Goal: Information Seeking & Learning: Learn about a topic

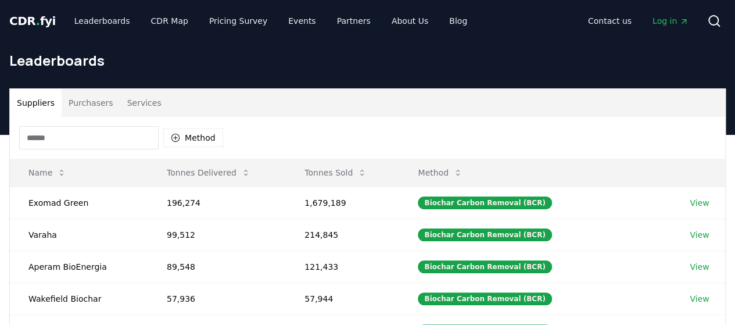
click at [100, 113] on button "Purchasers" at bounding box center [91, 103] width 59 height 28
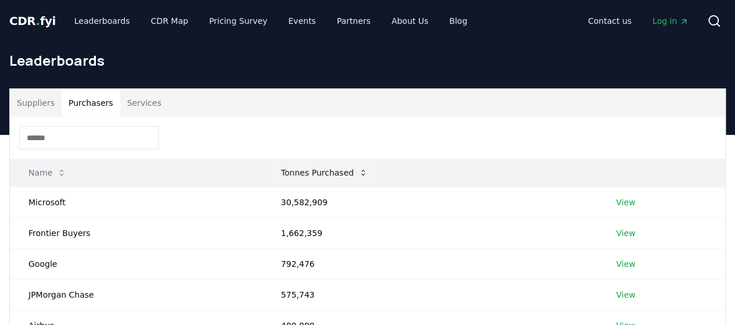
click at [290, 168] on button "Tonnes Purchased" at bounding box center [323, 172] width 105 height 23
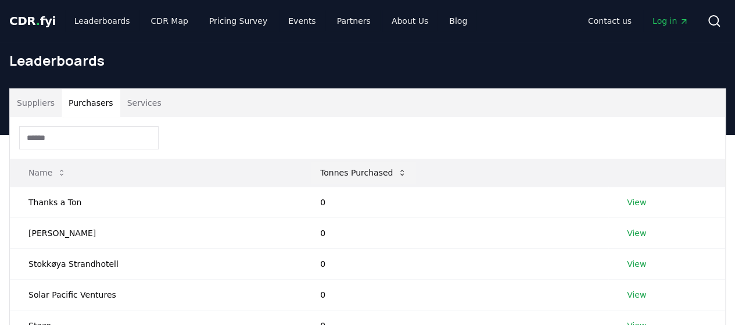
click at [290, 168] on th "Name" at bounding box center [156, 173] width 292 height 28
click at [350, 166] on button "Tonnes Purchased" at bounding box center [363, 172] width 105 height 23
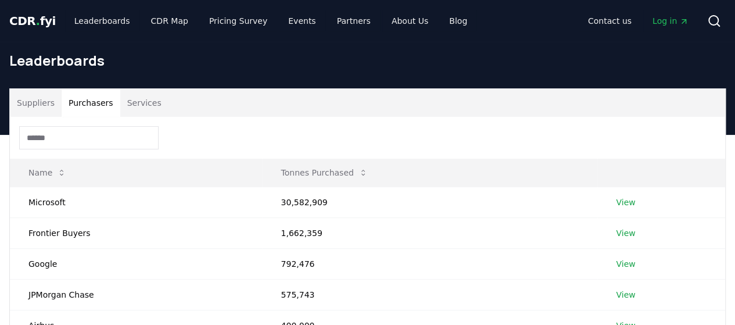
click at [322, 127] on div at bounding box center [367, 138] width 715 height 42
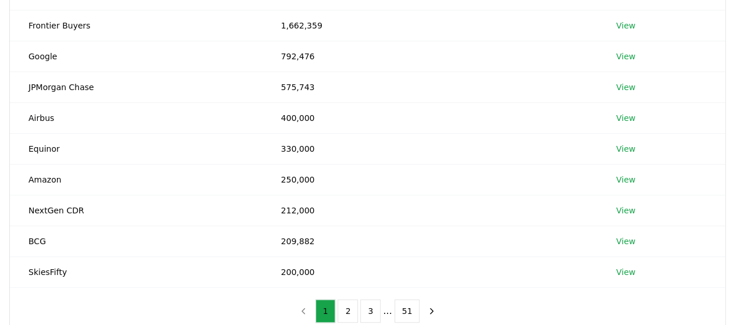
scroll to position [209, 0]
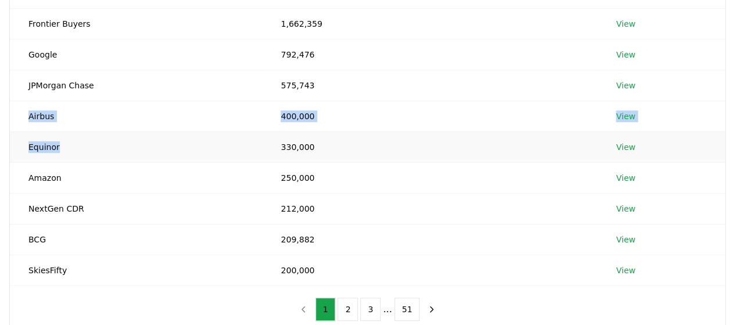
drag, startPoint x: 29, startPoint y: 113, endPoint x: 87, endPoint y: 132, distance: 61.0
click at [87, 132] on tbody "Microsoft 30,582,909 View Frontier Buyers 1,662,359 View Google 792,476 View JP…" at bounding box center [367, 131] width 715 height 308
click at [76, 112] on td "Airbus" at bounding box center [136, 116] width 252 height 31
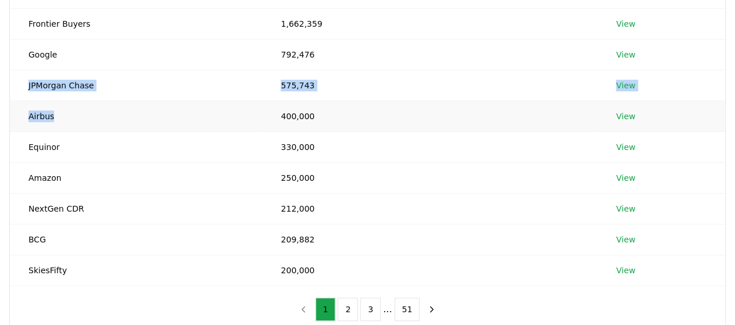
drag, startPoint x: 70, startPoint y: 111, endPoint x: 22, endPoint y: 99, distance: 49.6
click at [22, 101] on td "Airbus" at bounding box center [136, 116] width 252 height 31
click at [27, 112] on td "Airbus" at bounding box center [136, 116] width 252 height 31
drag, startPoint x: 27, startPoint y: 116, endPoint x: 56, endPoint y: 114, distance: 29.1
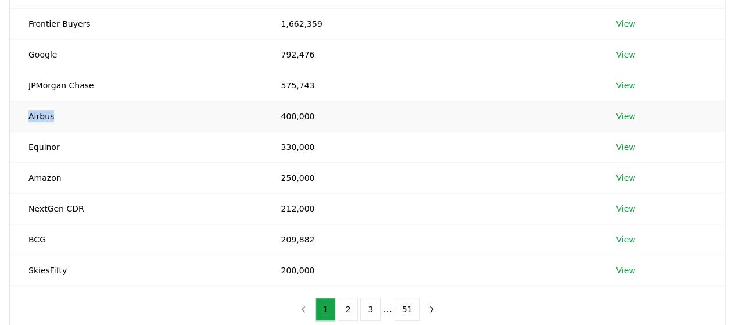
click at [56, 114] on td "Airbus" at bounding box center [136, 116] width 252 height 31
copy td "Airbus"
drag, startPoint x: 63, startPoint y: 179, endPoint x: 19, endPoint y: 176, distance: 44.2
click at [19, 176] on td "Amazon" at bounding box center [136, 177] width 252 height 31
copy td "Amazon"
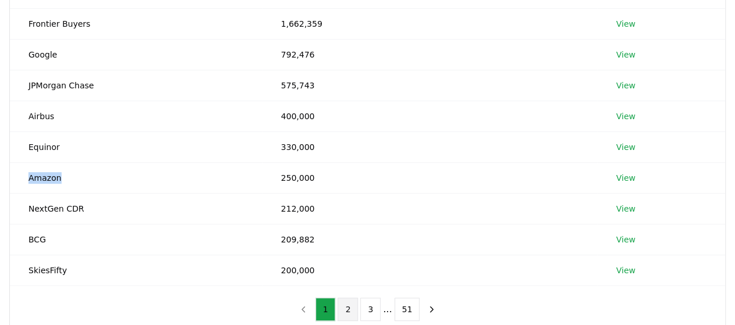
click at [355, 304] on button "2" at bounding box center [348, 308] width 20 height 23
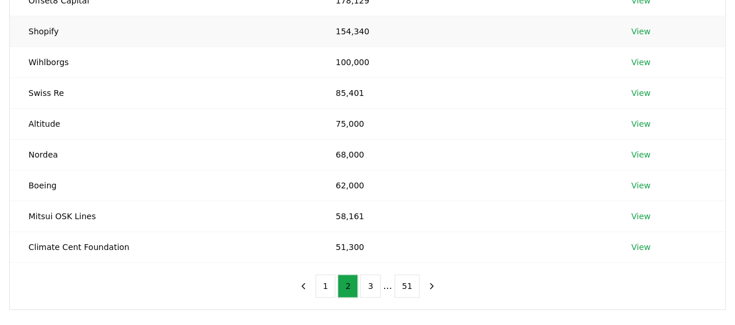
scroll to position [256, 0]
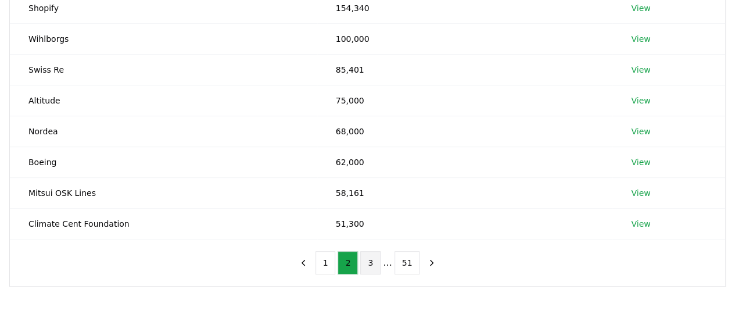
click at [378, 270] on button "3" at bounding box center [370, 262] width 20 height 23
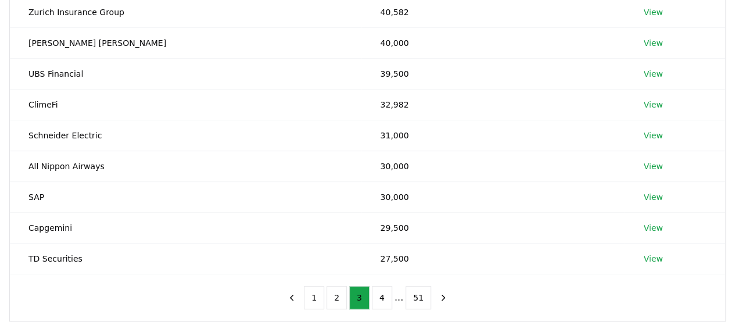
scroll to position [229, 0]
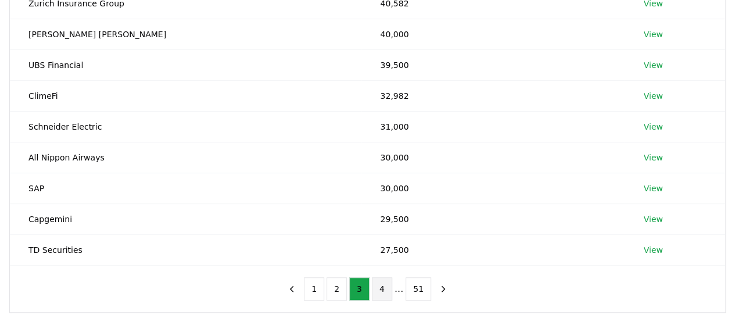
click at [387, 290] on button "4" at bounding box center [382, 288] width 20 height 23
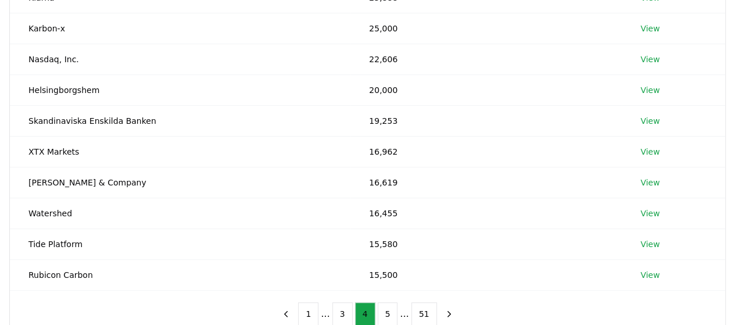
scroll to position [222, 0]
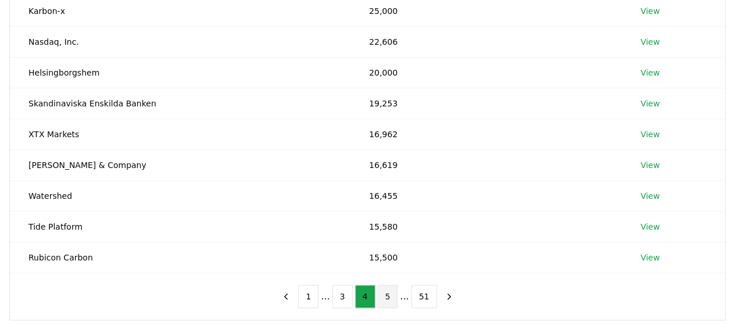
click at [390, 286] on button "5" at bounding box center [388, 296] width 20 height 23
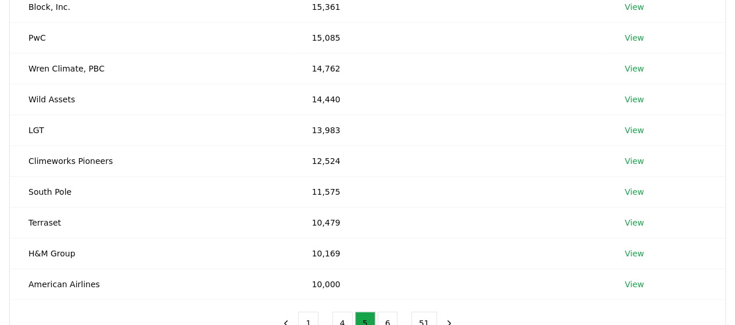
scroll to position [272, 0]
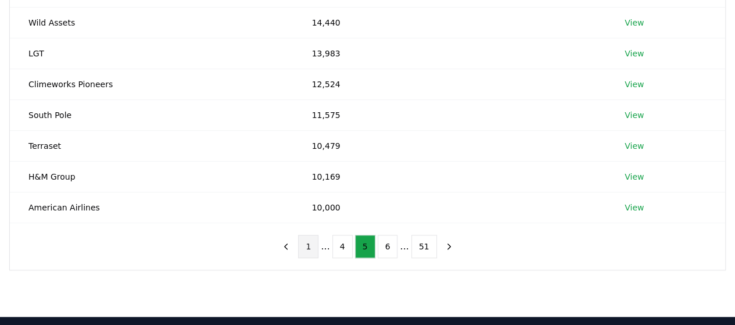
click at [312, 241] on button "1" at bounding box center [308, 246] width 20 height 23
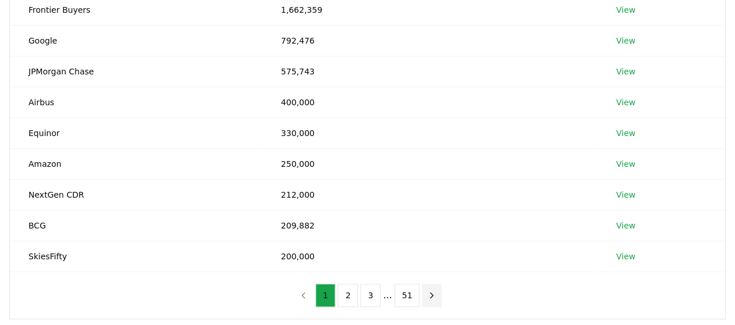
scroll to position [222, 0]
drag, startPoint x: 70, startPoint y: 256, endPoint x: 15, endPoint y: 254, distance: 55.2
click at [15, 254] on td "SkiesFifty" at bounding box center [136, 257] width 252 height 31
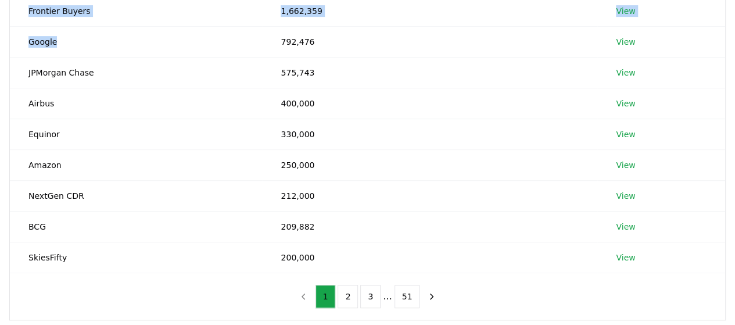
drag, startPoint x: 94, startPoint y: 46, endPoint x: 4, endPoint y: 42, distance: 89.6
click at [4, 42] on div "Suppliers Purchasers Services Name Tonnes Purchased Microsoft 30,582,909 View F…" at bounding box center [367, 93] width 735 height 454
click at [22, 41] on td "Google" at bounding box center [136, 41] width 252 height 31
drag, startPoint x: 22, startPoint y: 41, endPoint x: 46, endPoint y: 41, distance: 23.8
click at [46, 41] on td "Google" at bounding box center [136, 41] width 252 height 31
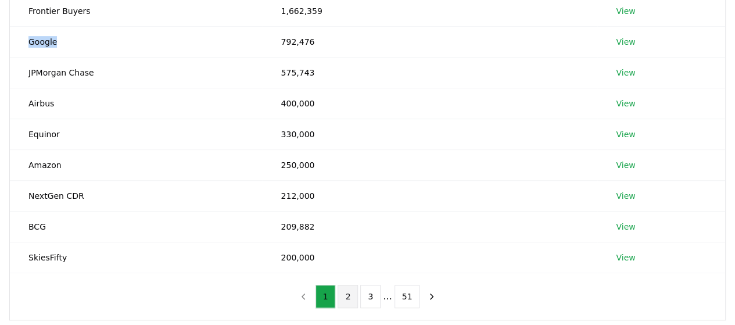
click at [343, 297] on button "2" at bounding box center [348, 296] width 20 height 23
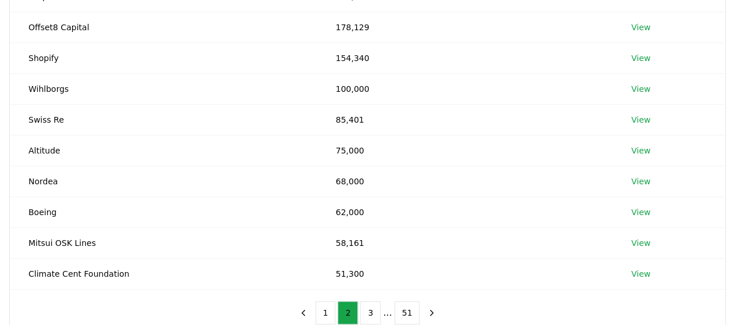
scroll to position [209, 0]
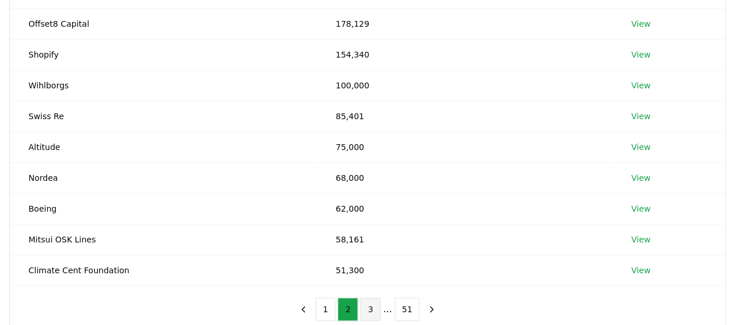
click at [372, 299] on button "3" at bounding box center [370, 308] width 20 height 23
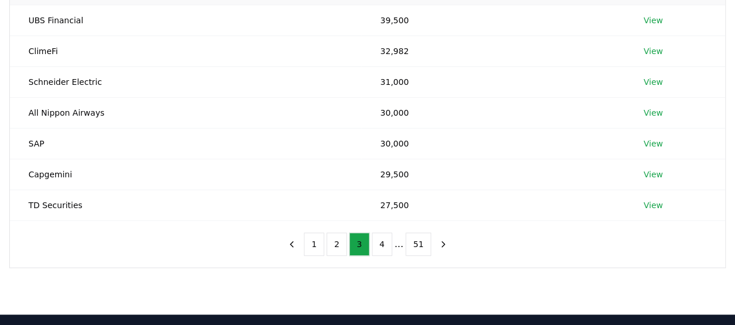
scroll to position [400, 0]
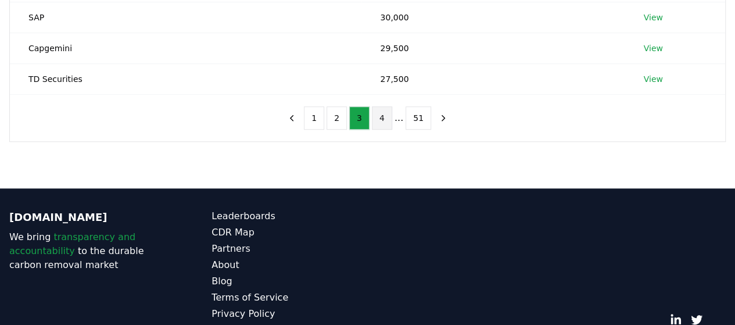
click at [376, 122] on button "4" at bounding box center [382, 117] width 20 height 23
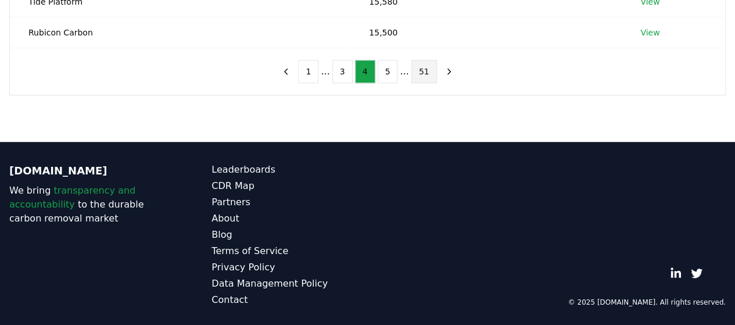
click at [425, 70] on button "51" at bounding box center [424, 71] width 26 height 23
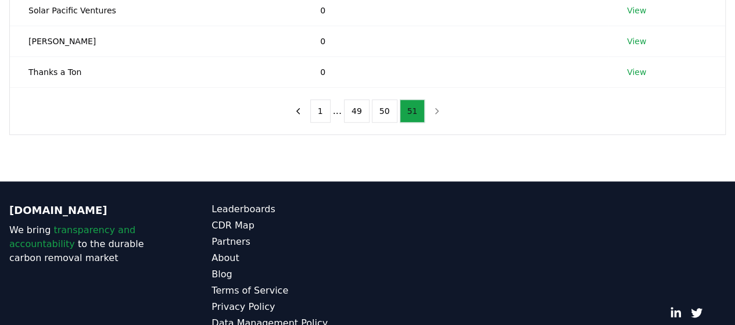
scroll to position [324, 0]
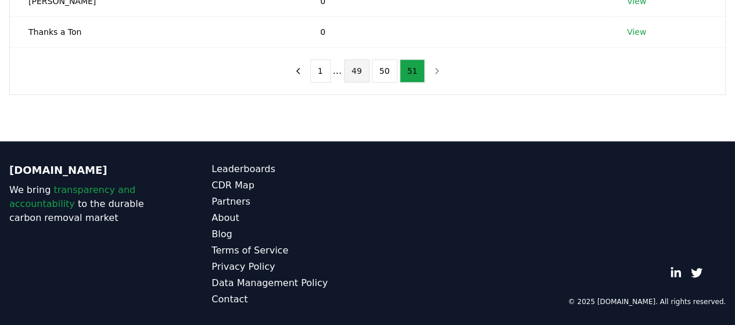
click at [364, 67] on button "49" at bounding box center [357, 70] width 26 height 23
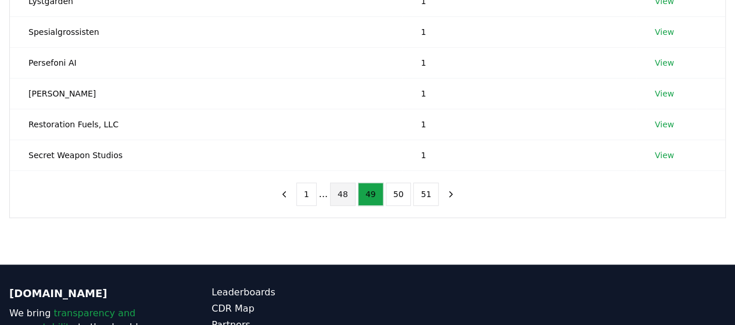
click at [348, 182] on button "48" at bounding box center [343, 193] width 26 height 23
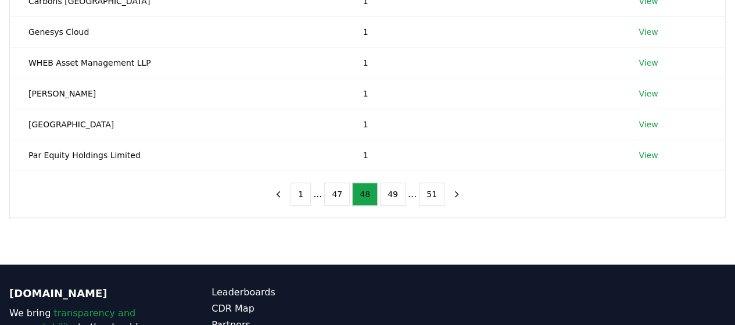
click at [348, 182] on button "47" at bounding box center [337, 193] width 26 height 23
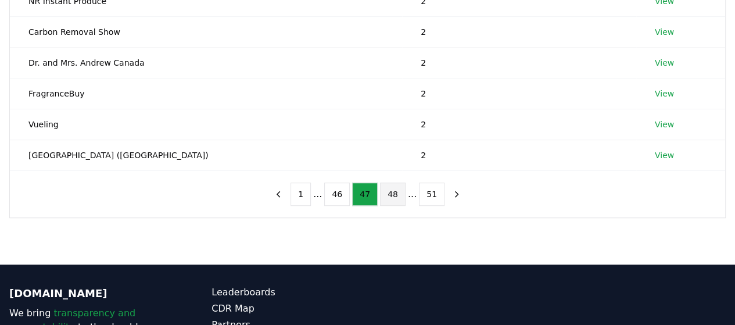
click at [348, 182] on button "46" at bounding box center [337, 193] width 26 height 23
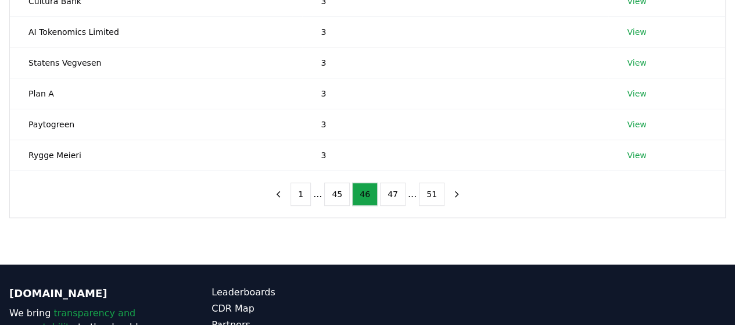
click at [348, 182] on button "45" at bounding box center [337, 193] width 26 height 23
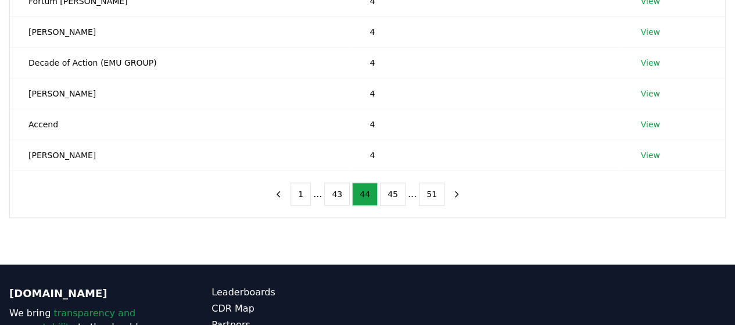
click at [348, 182] on button "43" at bounding box center [337, 193] width 26 height 23
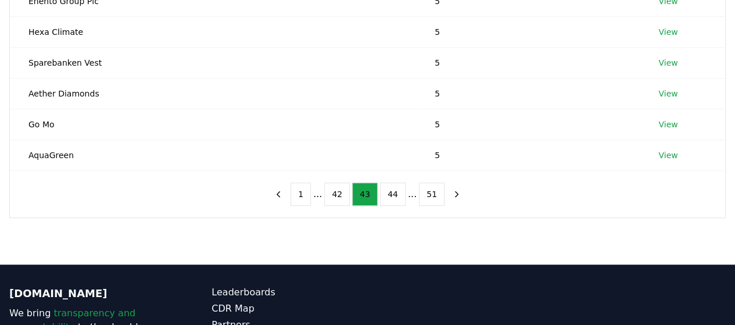
click at [348, 182] on button "42" at bounding box center [337, 193] width 26 height 23
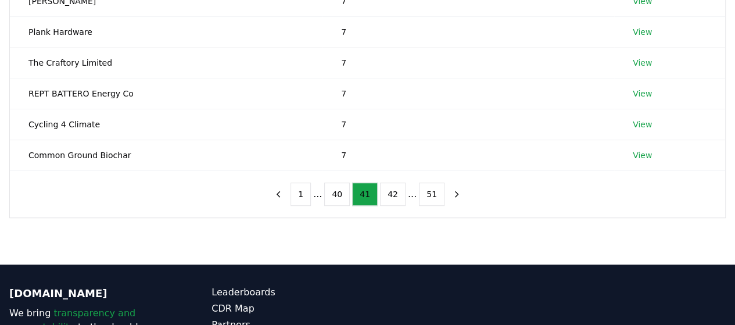
click at [348, 182] on button "40" at bounding box center [337, 193] width 26 height 23
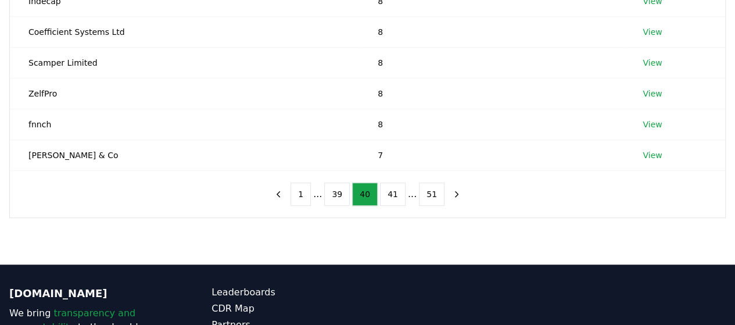
click at [348, 182] on button "39" at bounding box center [337, 193] width 26 height 23
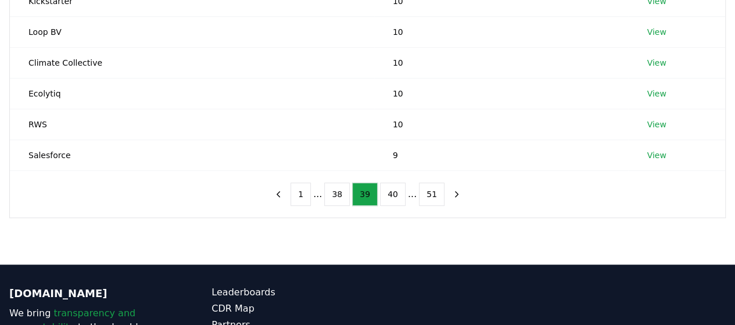
click at [348, 182] on button "38" at bounding box center [337, 193] width 26 height 23
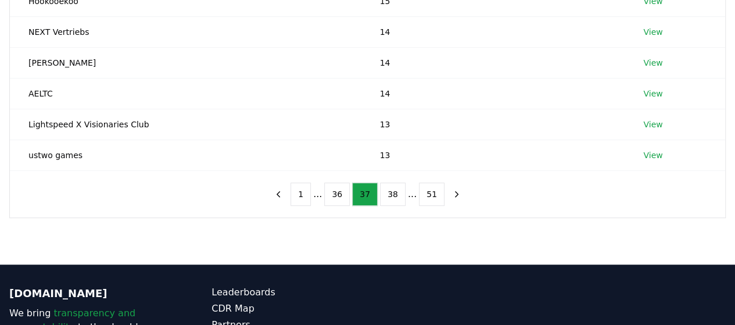
click at [348, 182] on button "36" at bounding box center [337, 193] width 26 height 23
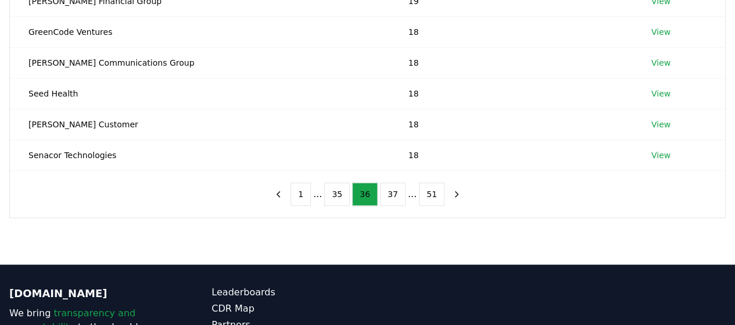
click at [348, 182] on button "35" at bounding box center [337, 193] width 26 height 23
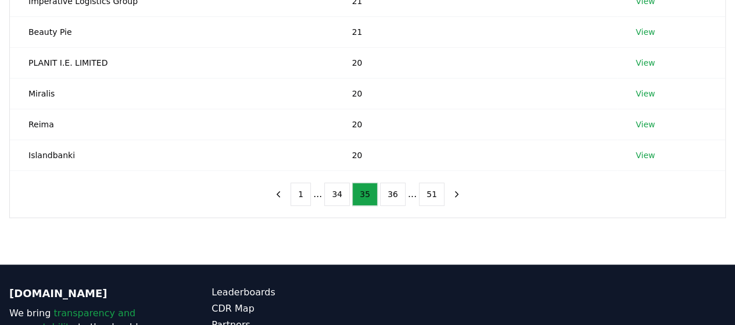
click at [348, 182] on button "34" at bounding box center [337, 193] width 26 height 23
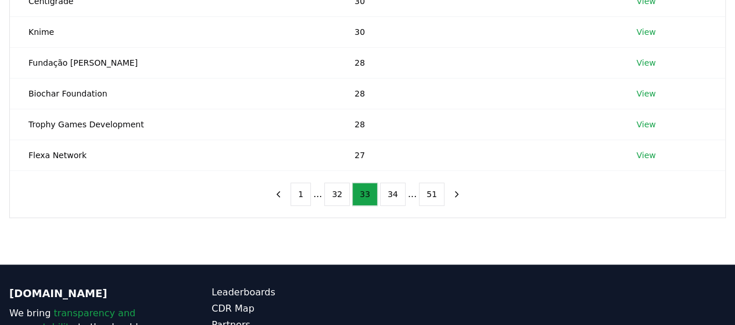
click at [348, 182] on button "32" at bounding box center [337, 193] width 26 height 23
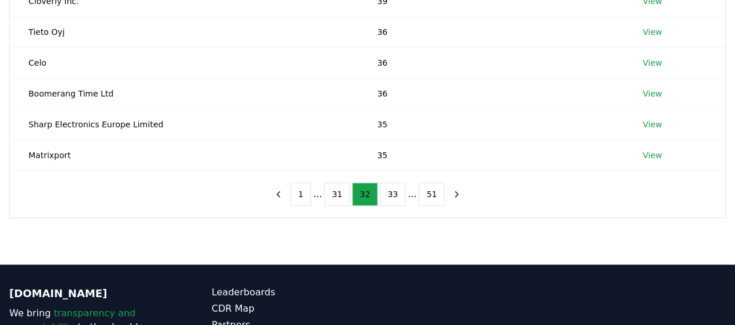
click at [348, 182] on button "31" at bounding box center [337, 193] width 26 height 23
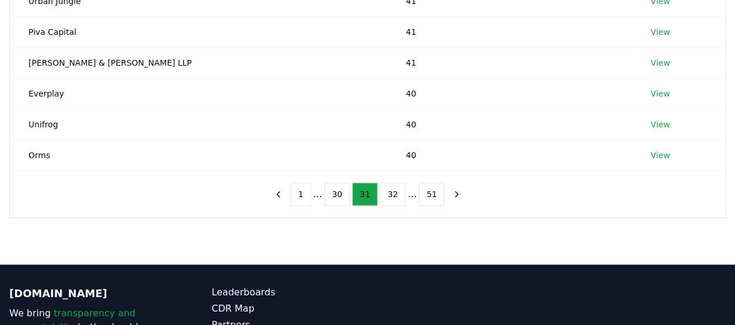
click at [348, 182] on button "30" at bounding box center [337, 193] width 26 height 23
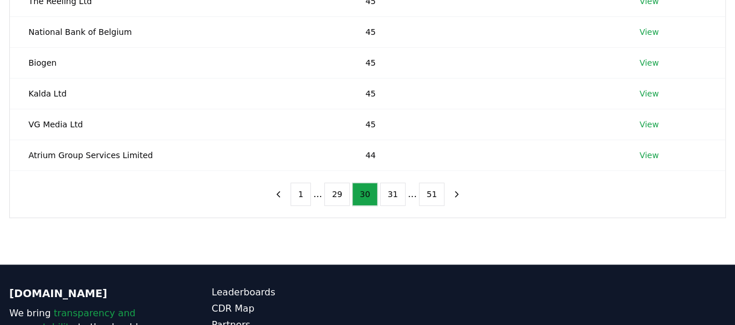
click at [348, 182] on button "29" at bounding box center [337, 193] width 26 height 23
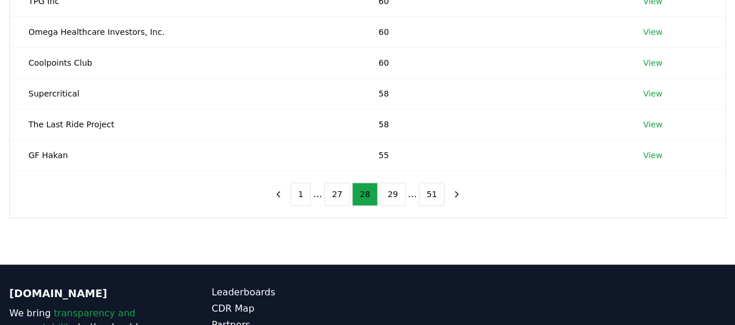
click at [348, 182] on button "27" at bounding box center [337, 193] width 26 height 23
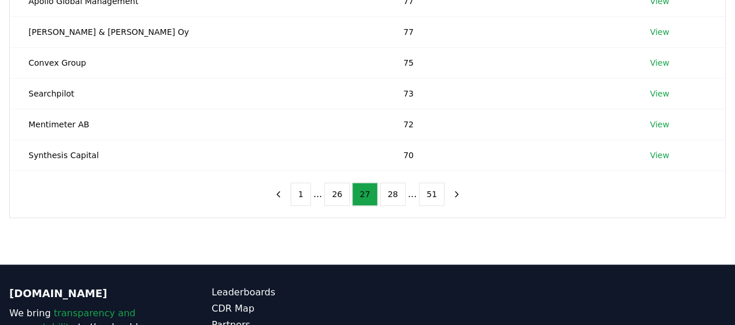
click at [348, 182] on button "26" at bounding box center [337, 193] width 26 height 23
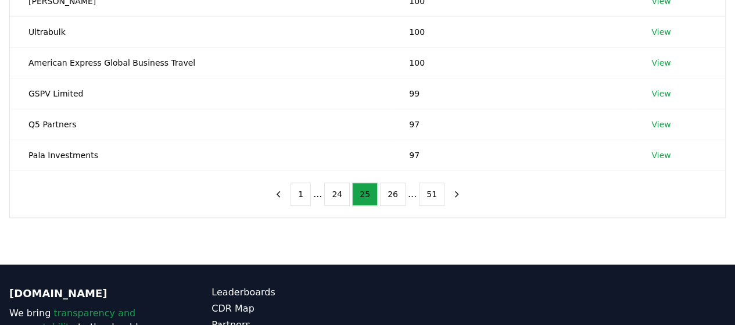
click at [348, 182] on button "24" at bounding box center [337, 193] width 26 height 23
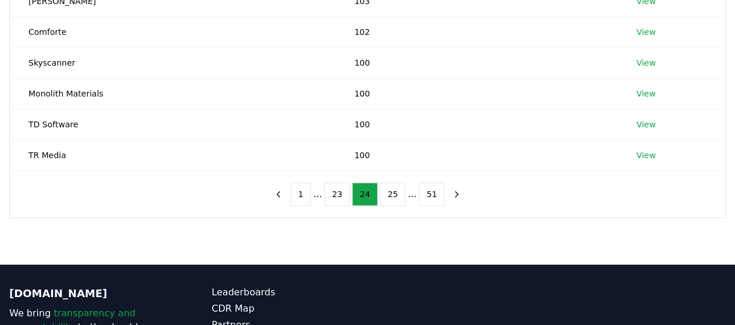
click at [348, 182] on button "23" at bounding box center [337, 193] width 26 height 23
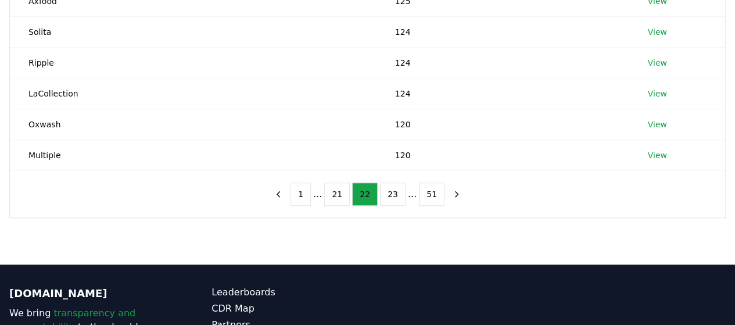
click at [348, 182] on button "21" at bounding box center [337, 193] width 26 height 23
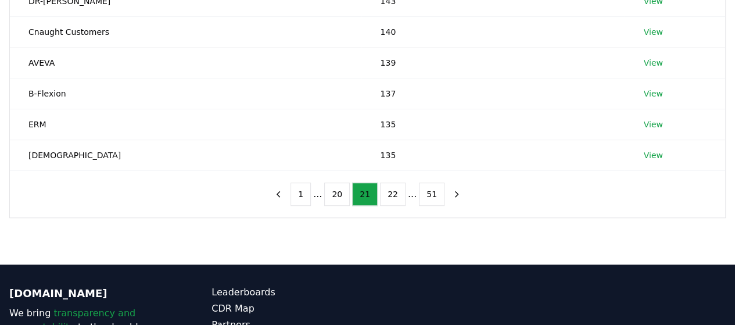
click at [348, 182] on button "20" at bounding box center [337, 193] width 26 height 23
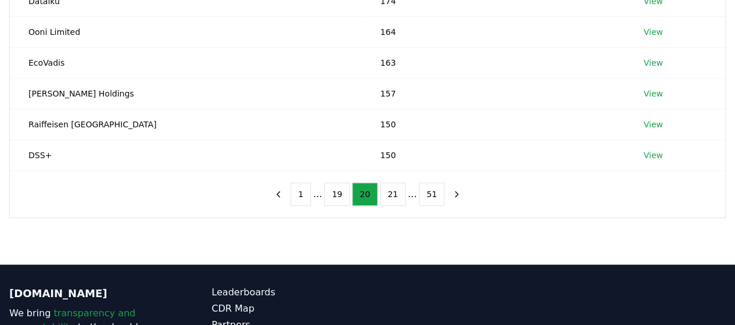
click at [348, 182] on button "19" at bounding box center [337, 193] width 26 height 23
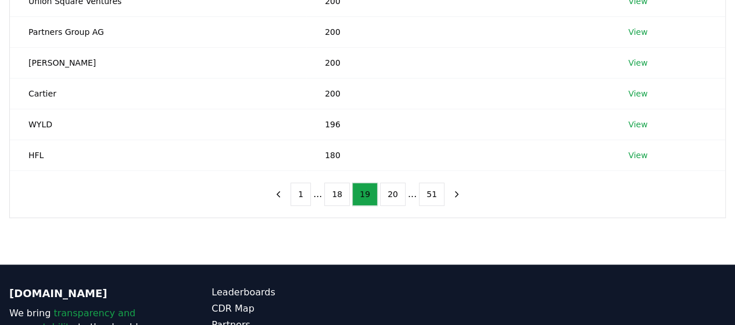
click at [348, 182] on button "18" at bounding box center [337, 193] width 26 height 23
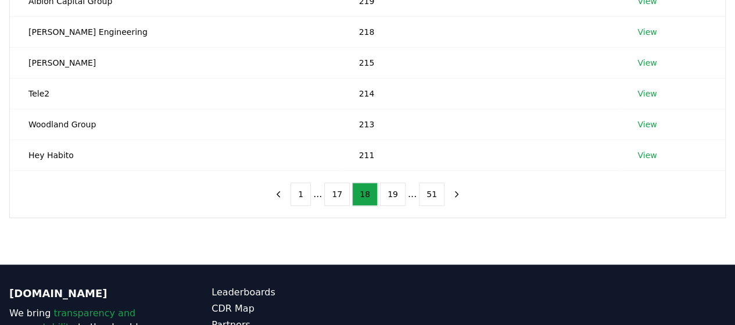
click at [348, 182] on button "17" at bounding box center [337, 193] width 26 height 23
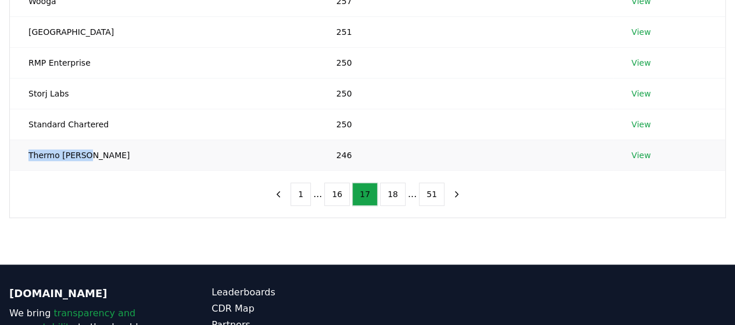
drag, startPoint x: 102, startPoint y: 166, endPoint x: 24, endPoint y: 154, distance: 79.3
click at [24, 154] on td "Thermo [PERSON_NAME]" at bounding box center [164, 154] width 308 height 31
copy td "Thermo [PERSON_NAME]"
click at [283, 189] on icon "previous page" at bounding box center [278, 194] width 10 height 10
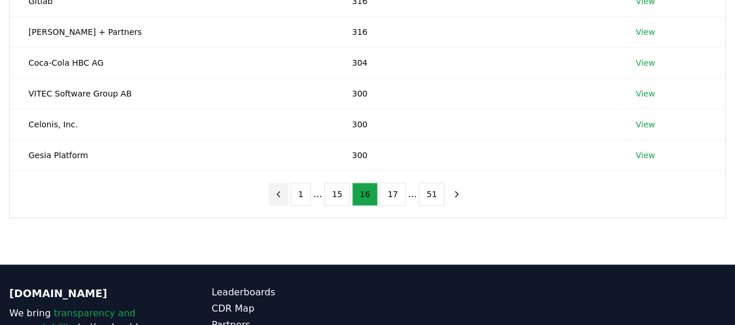
click at [283, 189] on icon "previous page" at bounding box center [278, 194] width 10 height 10
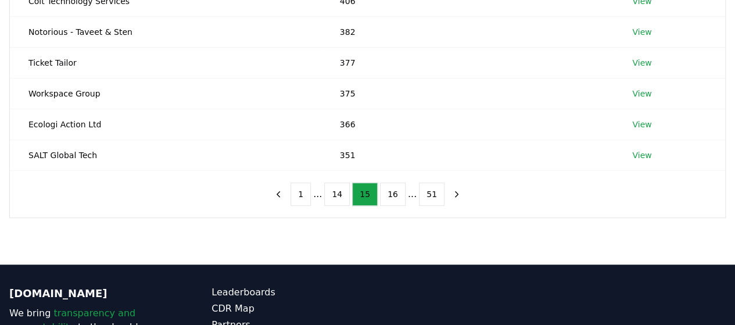
click at [277, 188] on div "1 ... 14 15 16 ... 51" at bounding box center [367, 194] width 221 height 46
click at [288, 186] on button "previous page" at bounding box center [278, 193] width 20 height 23
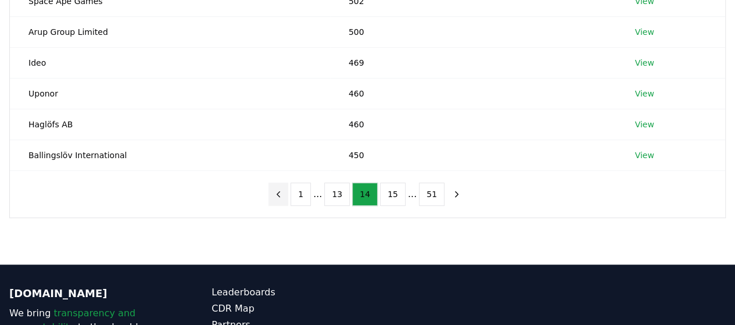
click at [288, 186] on button "previous page" at bounding box center [278, 193] width 20 height 23
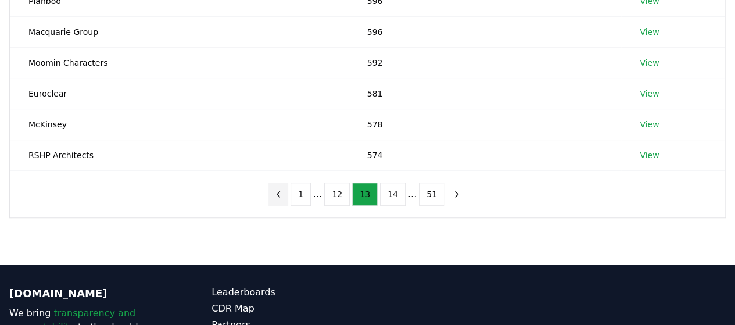
click at [288, 186] on button "previous page" at bounding box center [278, 193] width 20 height 23
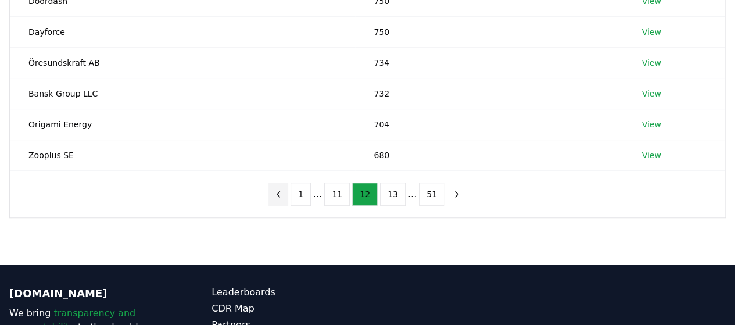
click at [288, 186] on button "previous page" at bounding box center [278, 193] width 20 height 23
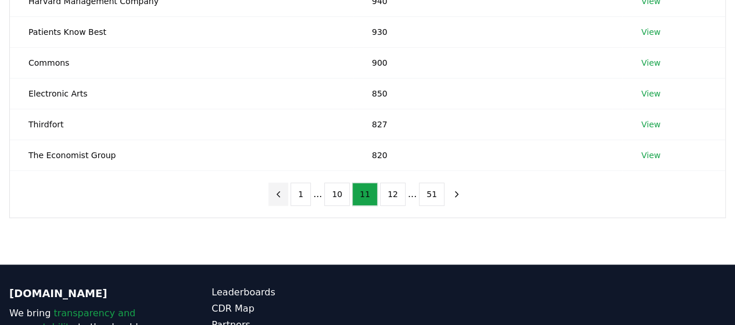
click at [288, 186] on button "previous page" at bounding box center [278, 193] width 20 height 23
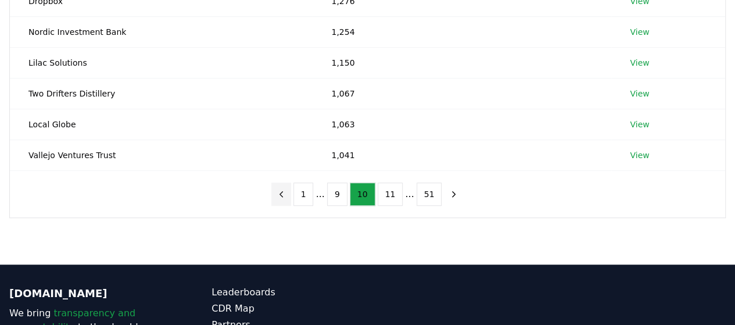
click at [286, 189] on icon "previous page" at bounding box center [281, 194] width 10 height 10
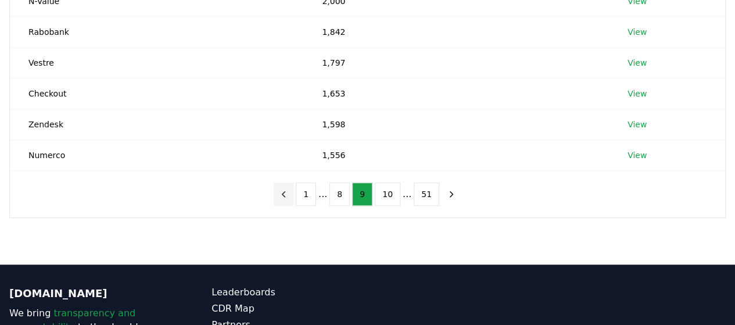
click at [289, 189] on icon "previous page" at bounding box center [283, 194] width 10 height 10
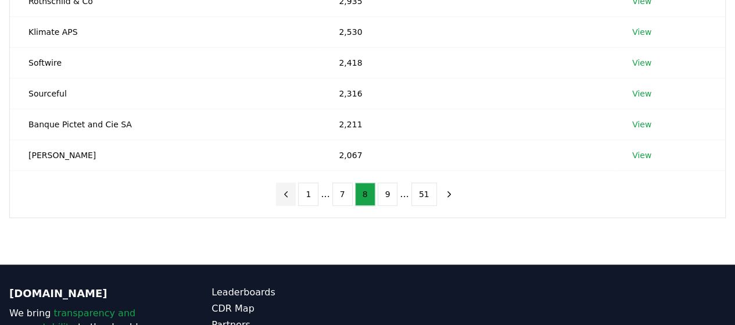
click at [291, 189] on icon "previous page" at bounding box center [286, 194] width 10 height 10
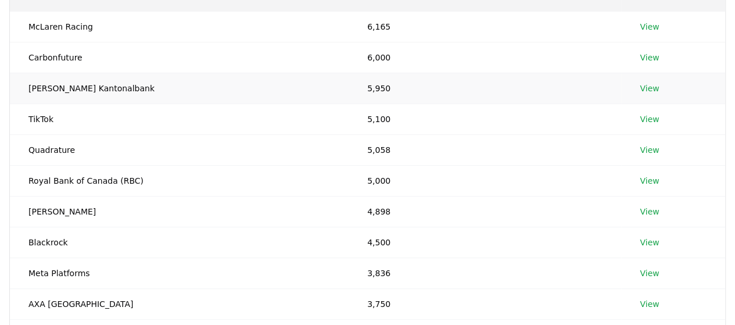
scroll to position [226, 0]
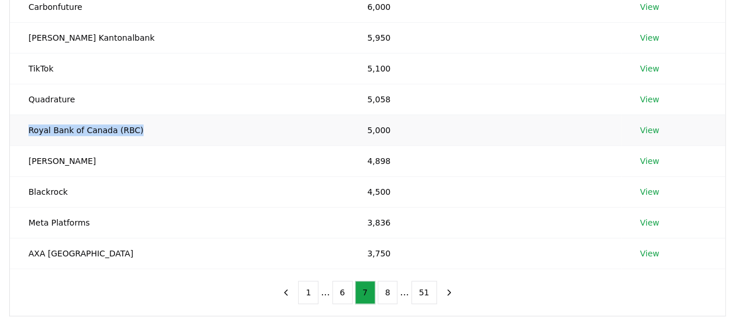
drag, startPoint x: 139, startPoint y: 127, endPoint x: 26, endPoint y: 124, distance: 113.3
click at [26, 124] on td "Royal Bank of Canada (RBC)" at bounding box center [179, 129] width 339 height 31
copy td "Royal Bank of Canada (RBC)"
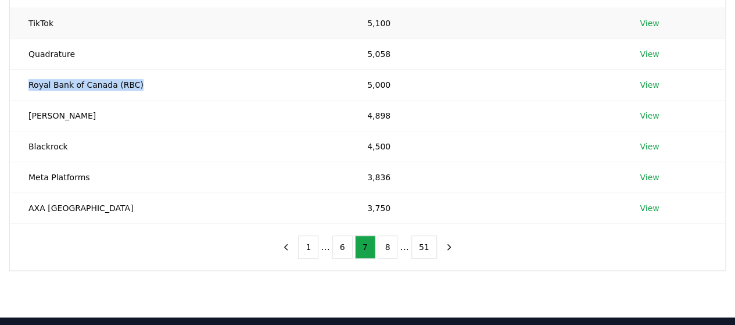
scroll to position [284, 0]
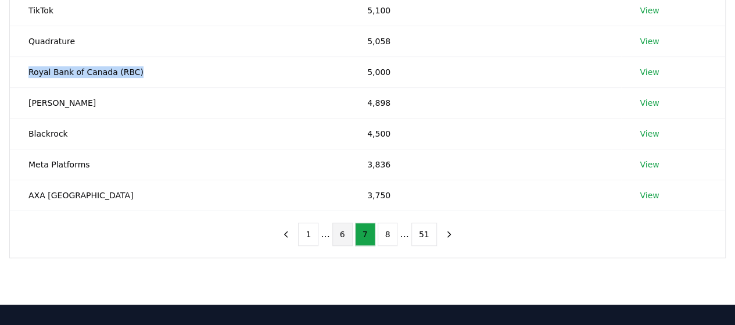
click at [342, 239] on button "6" at bounding box center [342, 233] width 20 height 23
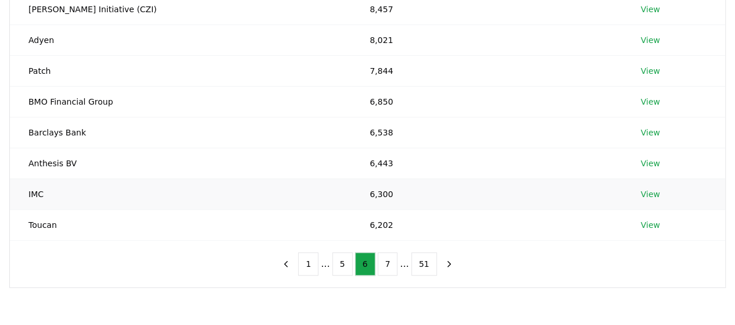
scroll to position [256, 0]
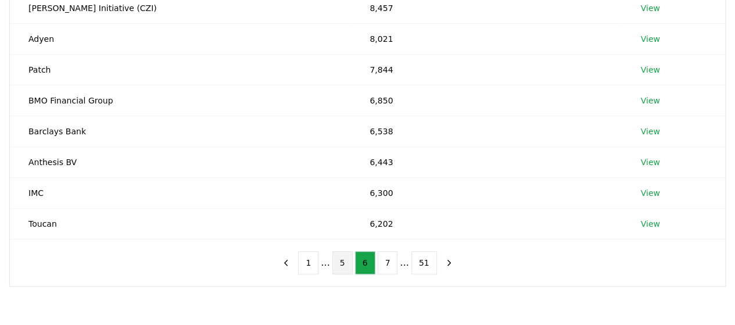
click at [342, 268] on button "5" at bounding box center [342, 262] width 20 height 23
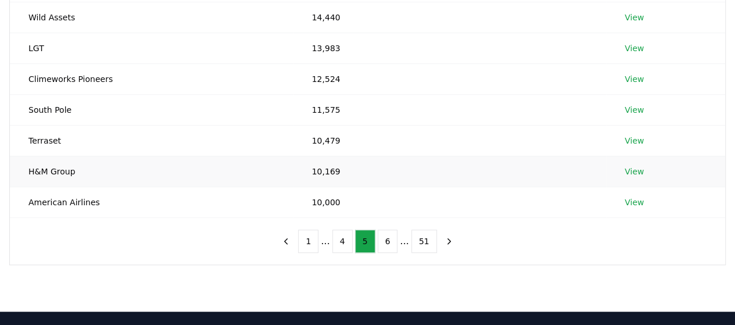
scroll to position [279, 0]
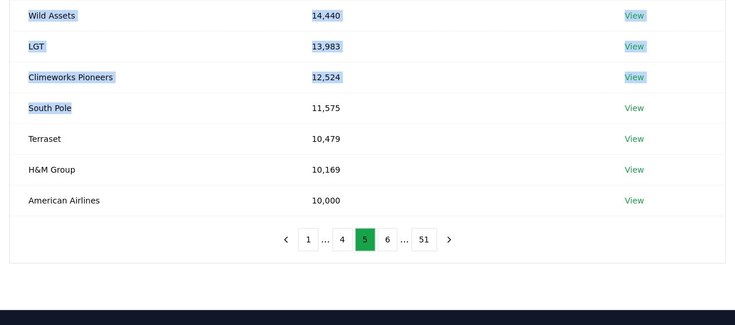
drag, startPoint x: 79, startPoint y: 101, endPoint x: 1, endPoint y: 105, distance: 78.6
click at [1, 105] on div "Suppliers Purchasers Services Name Tonnes Purchased Block, Inc. 15,361 View PwC…" at bounding box center [367, 36] width 735 height 454
click at [23, 101] on td "South Pole" at bounding box center [151, 107] width 283 height 31
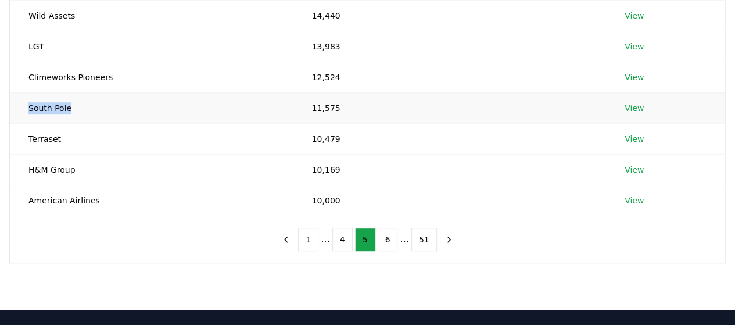
drag, startPoint x: 23, startPoint y: 101, endPoint x: 62, endPoint y: 101, distance: 39.5
click at [62, 101] on td "South Pole" at bounding box center [151, 107] width 283 height 31
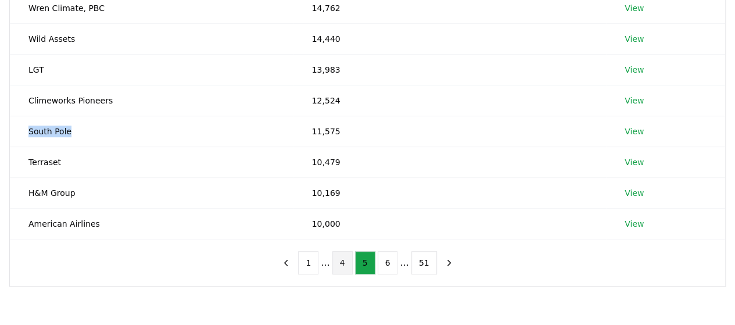
click at [342, 259] on button "4" at bounding box center [342, 262] width 20 height 23
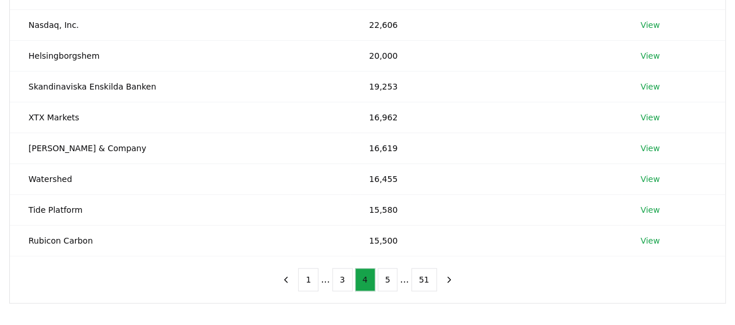
scroll to position [284, 0]
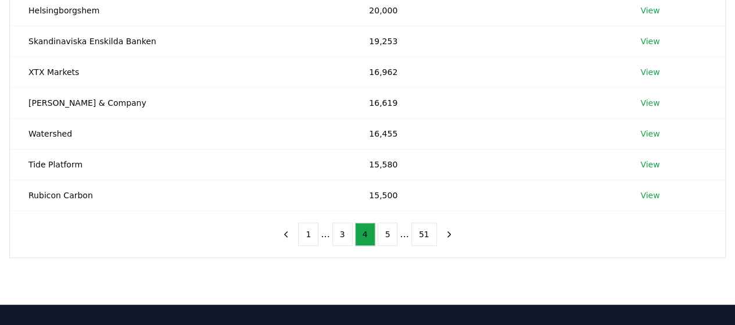
click at [310, 227] on button "1" at bounding box center [308, 233] width 20 height 23
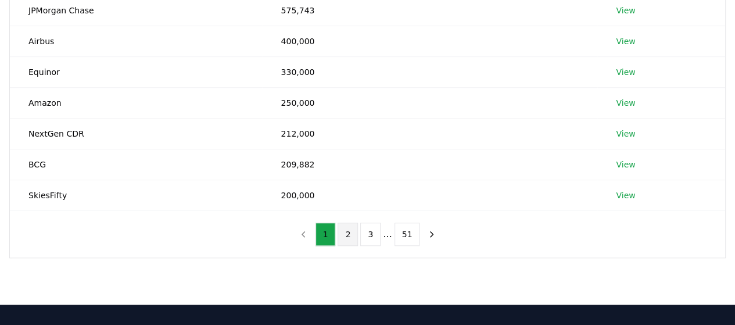
click at [346, 228] on button "2" at bounding box center [348, 233] width 20 height 23
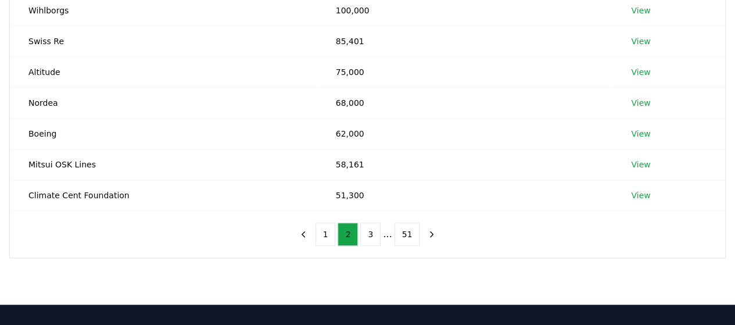
scroll to position [0, 0]
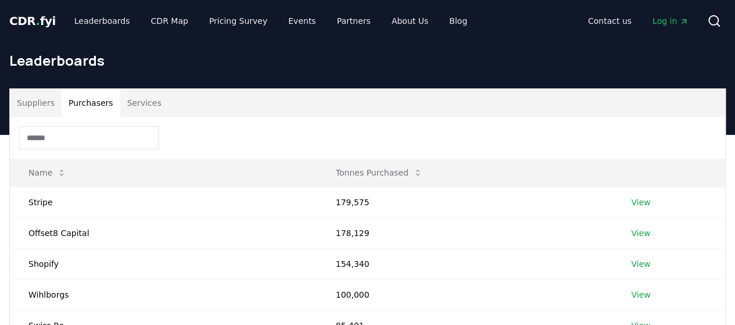
click at [371, 139] on div at bounding box center [367, 138] width 715 height 42
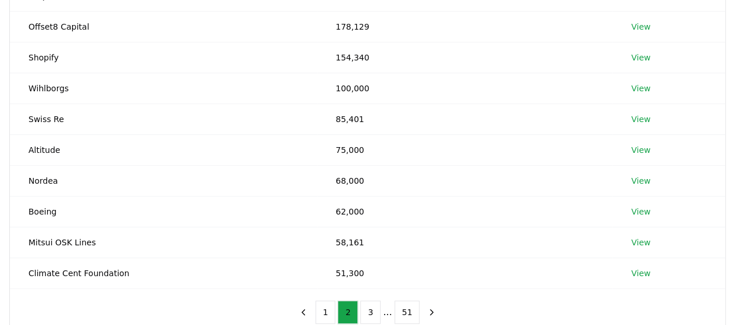
scroll to position [256, 0]
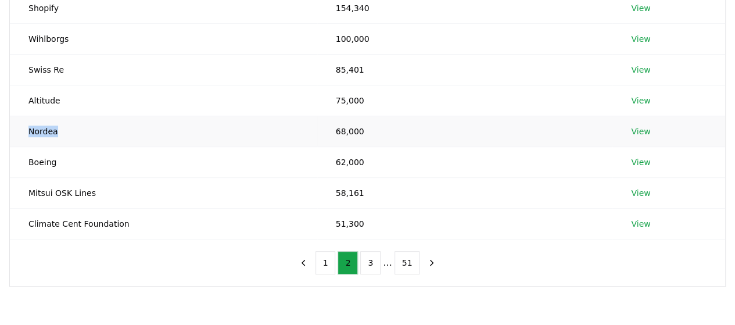
drag, startPoint x: 77, startPoint y: 132, endPoint x: 28, endPoint y: 137, distance: 49.0
click at [28, 137] on td "Nordea" at bounding box center [163, 131] width 307 height 31
copy td "Nordea"
click at [328, 262] on button "1" at bounding box center [325, 262] width 20 height 23
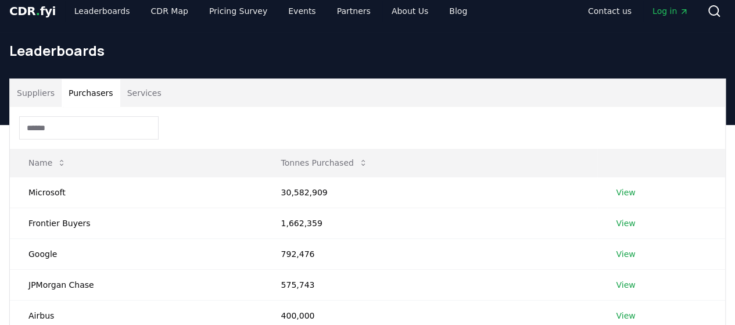
scroll to position [0, 0]
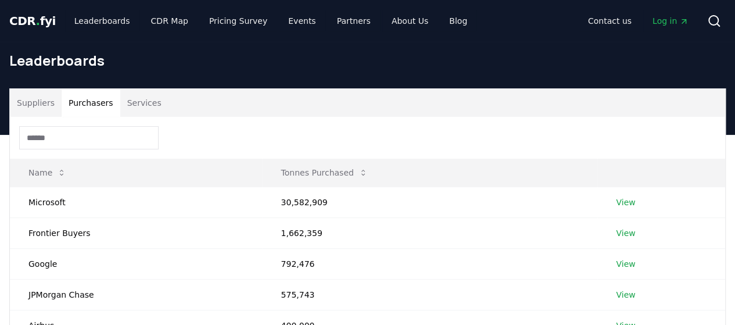
click at [367, 106] on div "Suppliers Purchasers Services" at bounding box center [367, 103] width 715 height 28
click at [456, 132] on div at bounding box center [367, 138] width 715 height 42
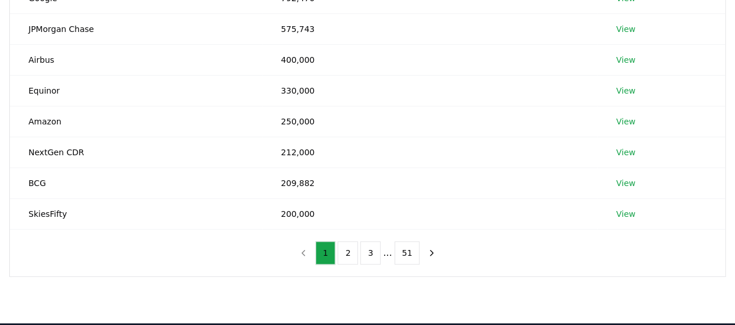
scroll to position [284, 0]
